Goal: Information Seeking & Learning: Learn about a topic

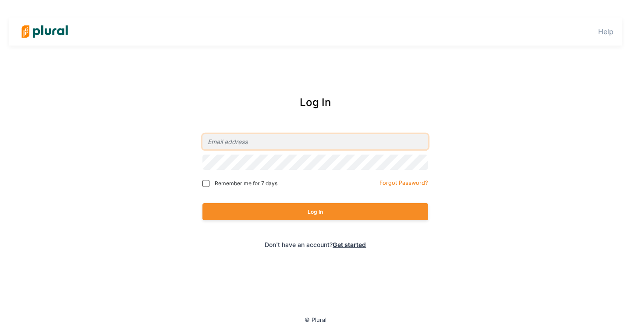
click at [319, 141] on input "email" at bounding box center [315, 141] width 226 height 15
click at [0, 0] on com-1password-button at bounding box center [0, 0] width 0 height 0
type input "[EMAIL_ADDRESS][PERSON_NAME][DOMAIN_NAME]"
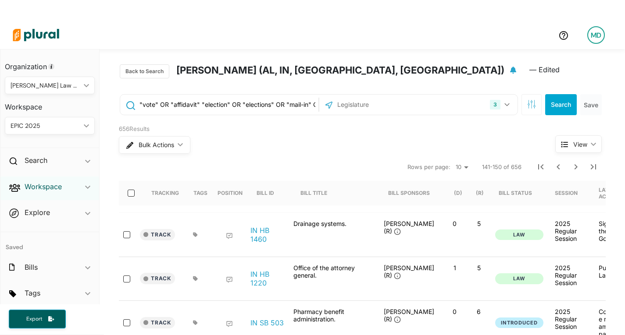
click at [43, 189] on h2 "Workspace" at bounding box center [43, 187] width 37 height 10
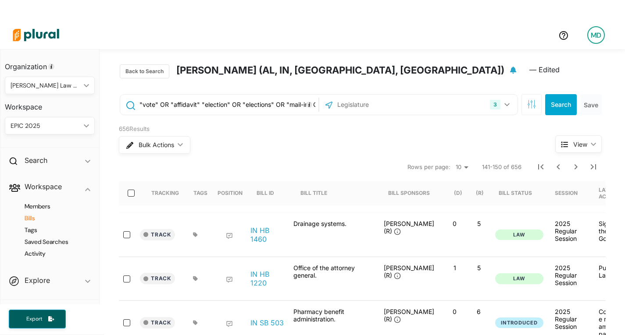
click at [35, 215] on h4 "Bills" at bounding box center [52, 218] width 77 height 8
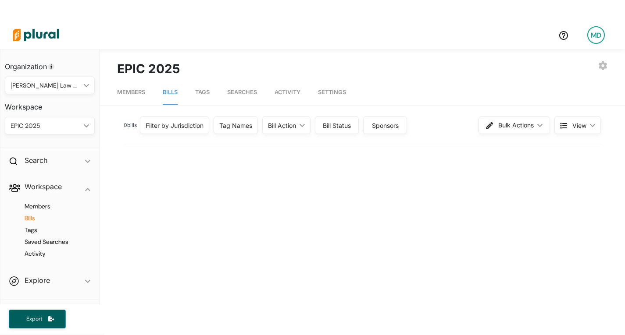
click at [199, 135] on div "0 bill s Filter by Jurisdiction Filter by Jurisdiction close [US_STATE] [US_STA…" at bounding box center [362, 125] width 477 height 23
click at [203, 129] on div "Filter by Jurisdiction" at bounding box center [174, 125] width 58 height 9
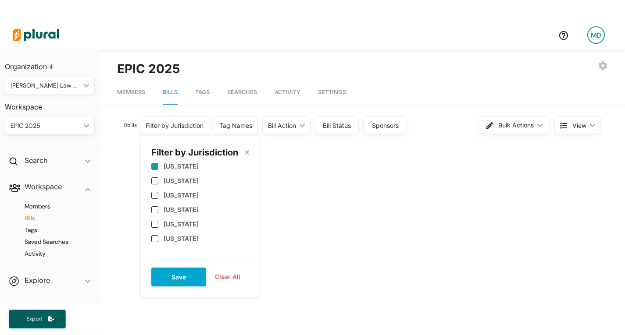
scroll to position [88, 0]
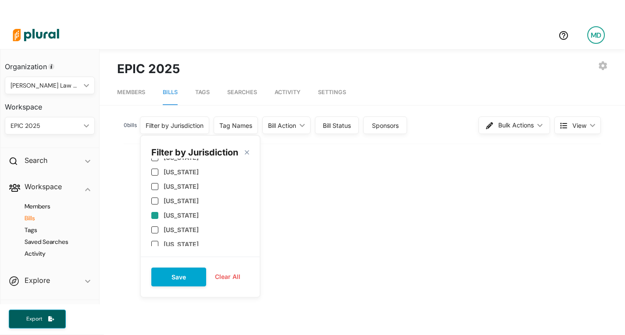
click at [175, 212] on label "[US_STATE]" at bounding box center [180, 215] width 35 height 7
checkbox input "true"
click at [181, 199] on label "[US_STATE]" at bounding box center [180, 200] width 35 height 7
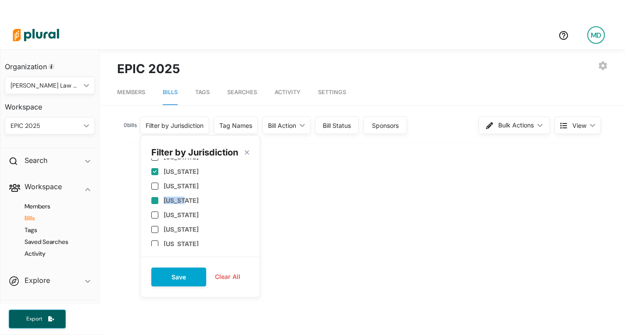
checkbox input "false"
click at [199, 214] on label "[US_STATE]" at bounding box center [180, 213] width 35 height 7
checkbox input "true"
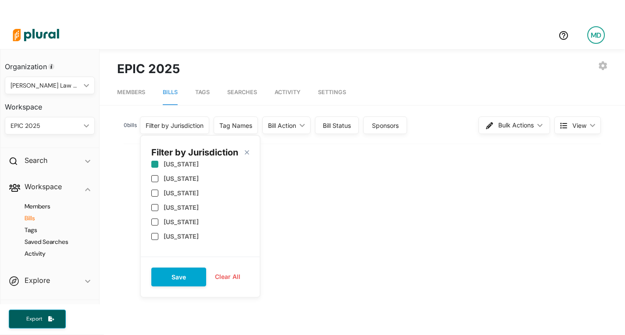
scroll to position [438, 0]
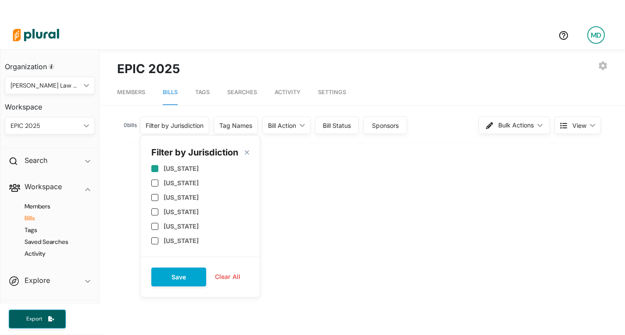
click at [195, 169] on label "[US_STATE]" at bounding box center [180, 168] width 35 height 7
checkbox input "true"
click at [190, 277] on button "Save" at bounding box center [178, 277] width 55 height 19
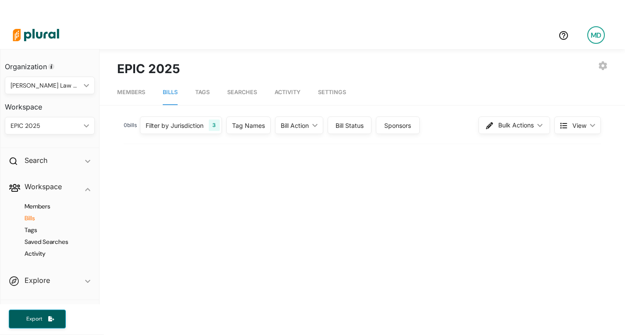
click at [296, 122] on div "Bill Action" at bounding box center [294, 125] width 28 height 9
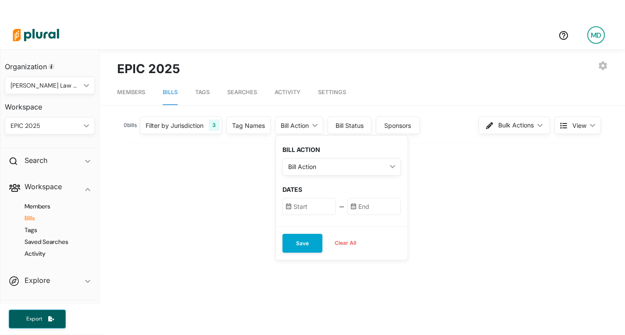
click at [321, 165] on div "Bill Action" at bounding box center [337, 166] width 98 height 9
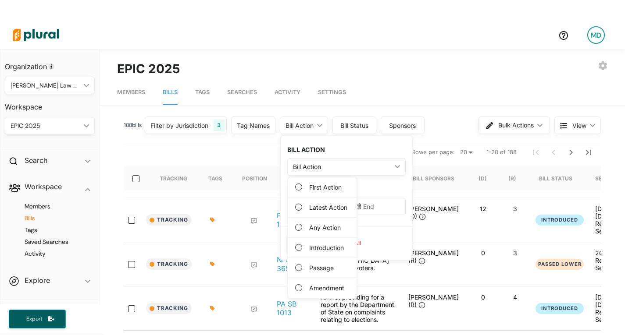
click at [320, 227] on label "Any Action" at bounding box center [325, 227] width 32 height 9
click at [302, 227] on Action "Any Action" at bounding box center [298, 227] width 7 height 7
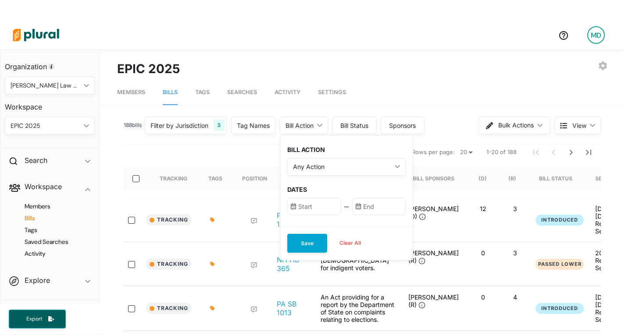
click at [330, 202] on input "text" at bounding box center [313, 206] width 53 height 17
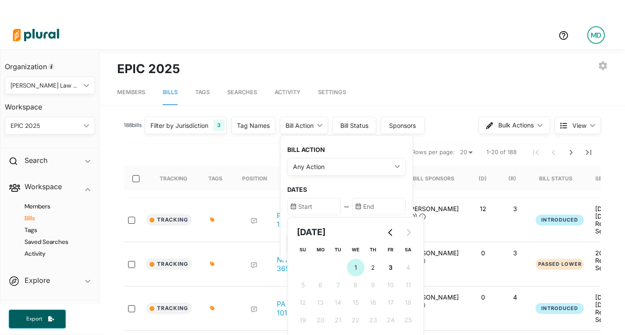
click at [363, 266] on button "1 [DATE] ([DATE])" at bounding box center [356, 268] width 18 height 18
click at [392, 268] on span "3" at bounding box center [390, 267] width 4 height 9
click at [361, 268] on button "1 [DATE] ([DATE])" at bounding box center [356, 268] width 18 height 18
click at [390, 231] on icon "Go to previous month" at bounding box center [390, 232] width 7 height 7
click at [389, 316] on button "26 [DATE] ([DATE])" at bounding box center [391, 321] width 18 height 18
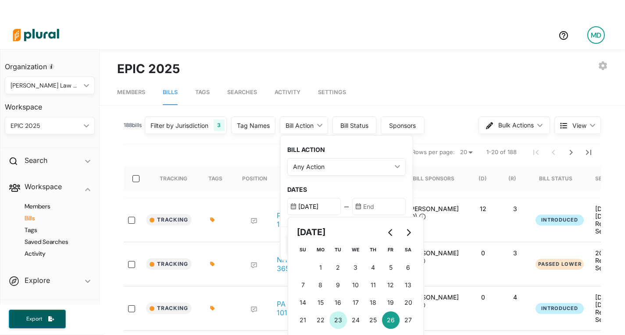
click at [336, 325] on button "23 [DATE] ([DATE])" at bounding box center [338, 321] width 18 height 18
type input "[DATE]"
click at [384, 209] on input "text" at bounding box center [378, 206] width 53 height 17
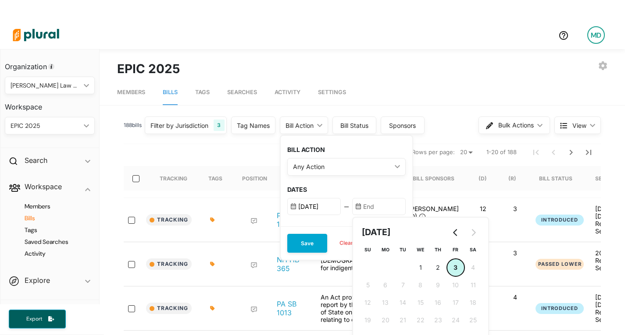
click at [461, 266] on button "3 [DATE] ([DATE])" at bounding box center [456, 268] width 18 height 18
type input "[DATE]"
click at [309, 244] on button "Save" at bounding box center [307, 243] width 40 height 19
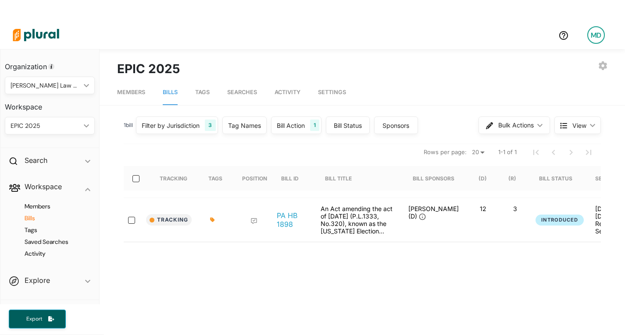
click at [362, 268] on div "Tracking Tags Position Bill ID Bill Title Bill Sponsors (D) (R) Bill Status Ses…" at bounding box center [362, 228] width 477 height 168
